Goal: Navigation & Orientation: Find specific page/section

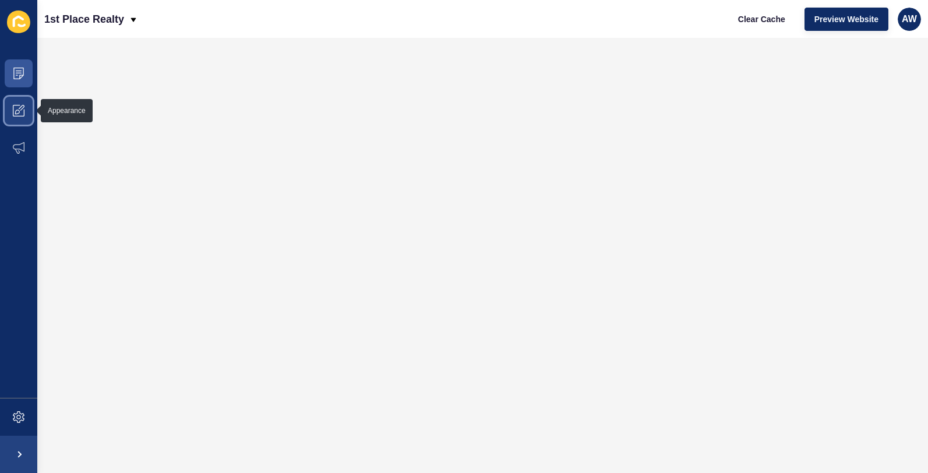
click at [22, 108] on icon at bounding box center [19, 111] width 12 height 12
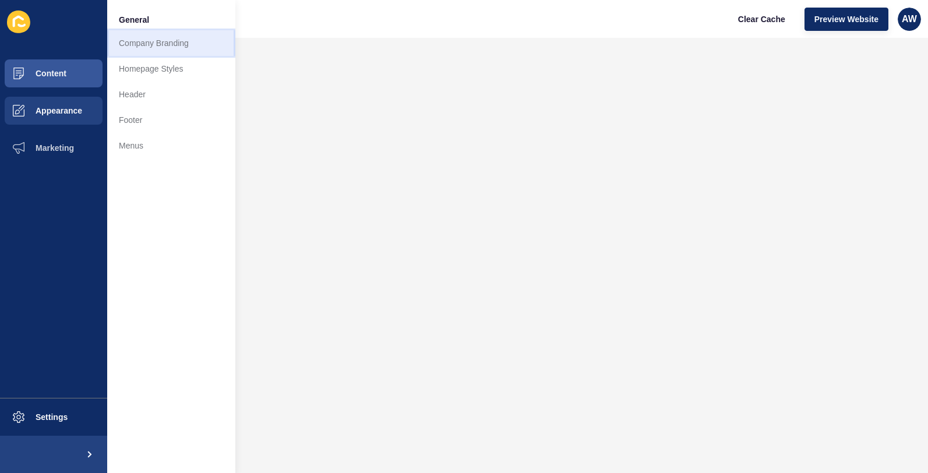
click at [166, 40] on link "Company Branding" at bounding box center [171, 43] width 128 height 26
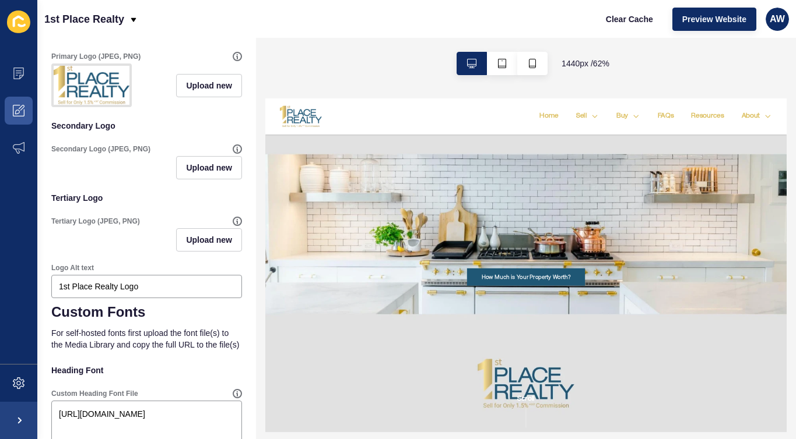
scroll to position [396, 0]
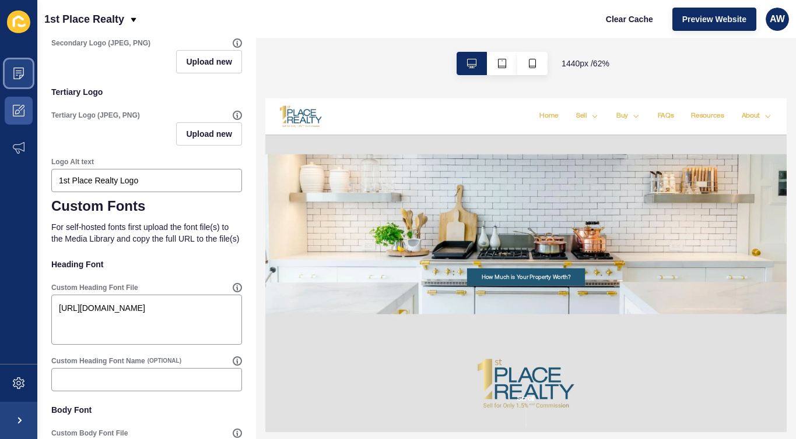
click at [20, 73] on icon at bounding box center [19, 73] width 6 height 1
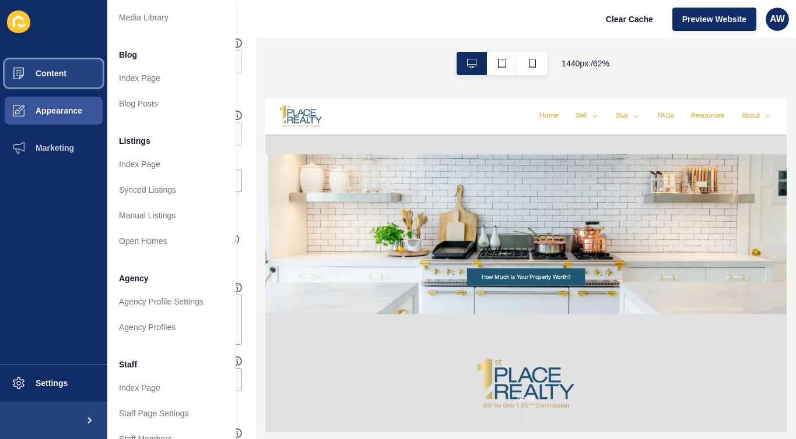
scroll to position [0, 0]
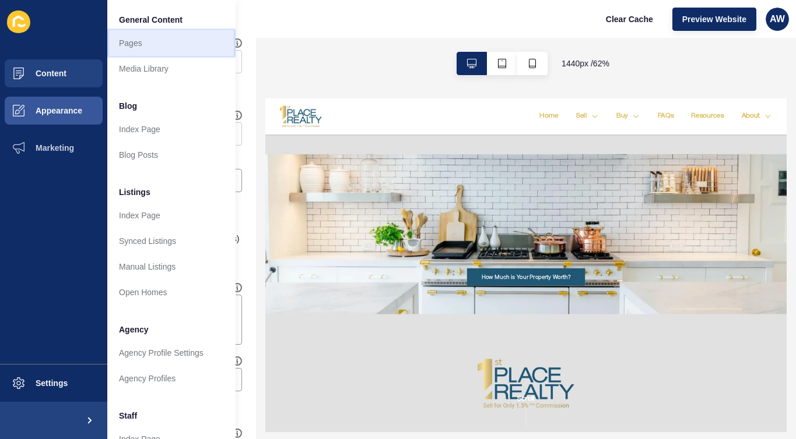
click at [142, 45] on link "Pages" at bounding box center [171, 43] width 128 height 26
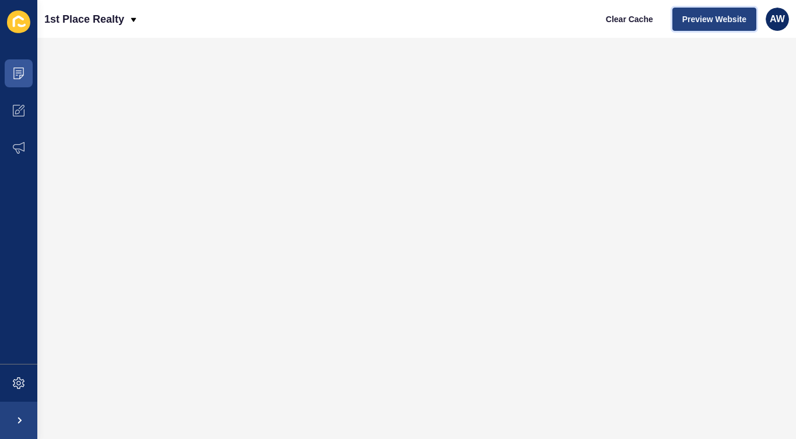
click at [723, 18] on span "Preview Website" at bounding box center [714, 19] width 64 height 12
